Goal: Find specific page/section: Find specific page/section

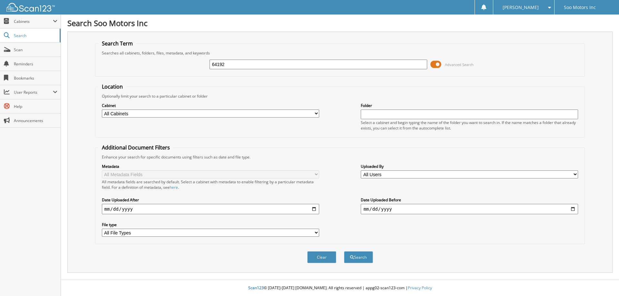
type input "64192"
click at [344, 252] on button "Search" at bounding box center [358, 258] width 29 height 12
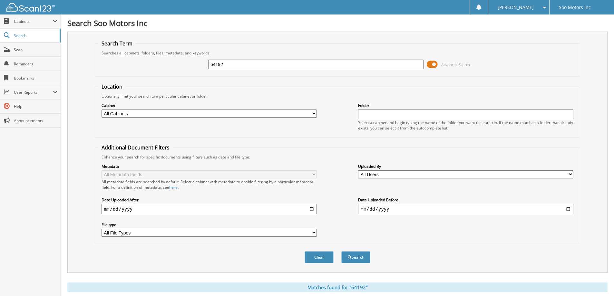
click at [435, 63] on span at bounding box center [432, 65] width 11 height 10
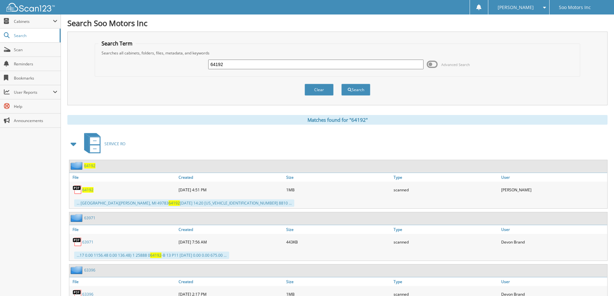
click at [88, 191] on span "64192" at bounding box center [87, 189] width 11 height 5
drag, startPoint x: 234, startPoint y: 67, endPoint x: 103, endPoint y: 58, distance: 130.9
click at [103, 58] on div "64192 Advanced Search" at bounding box center [337, 64] width 479 height 17
type input "PRESCOTT"
click at [341, 84] on button "Search" at bounding box center [355, 90] width 29 height 12
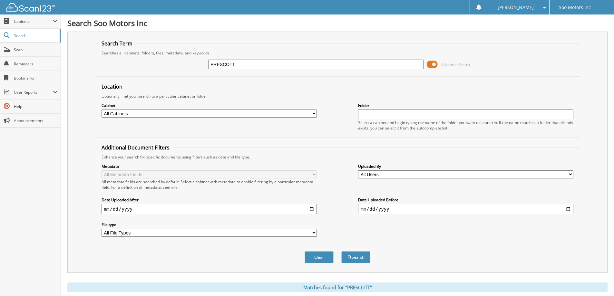
click at [430, 64] on span at bounding box center [432, 65] width 11 height 10
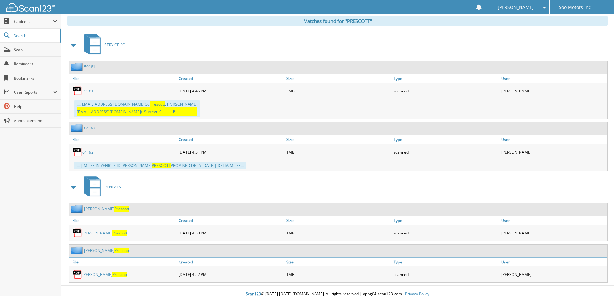
scroll to position [100, 0]
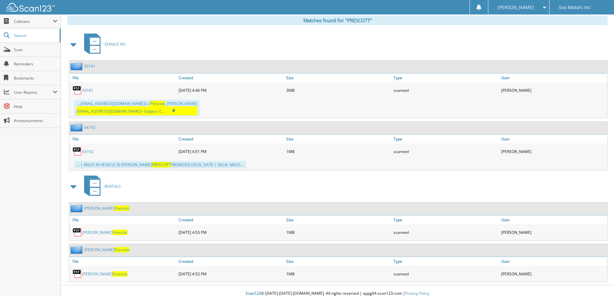
click at [88, 230] on link "Jennifer Prescott" at bounding box center [104, 232] width 45 height 5
click at [113, 272] on span "Prescott" at bounding box center [120, 274] width 15 height 5
